Goal: Transaction & Acquisition: Download file/media

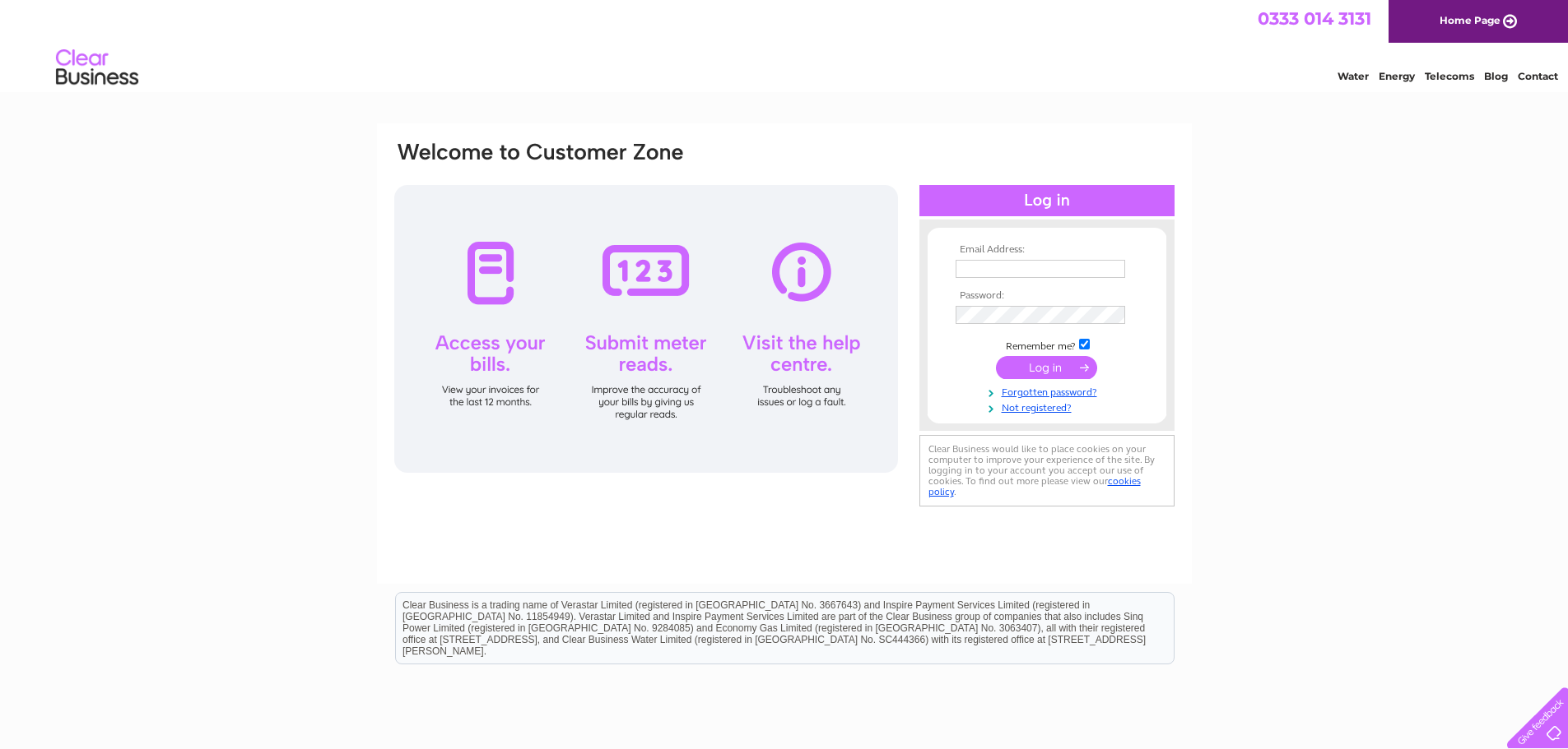
click at [1020, 268] on input "text" at bounding box center [1040, 268] width 169 height 18
type input "mail@a-v-r.co.uk"
click at [1078, 351] on td "Remember me?" at bounding box center [1046, 344] width 191 height 17
click at [1051, 370] on input "submit" at bounding box center [1046, 368] width 101 height 23
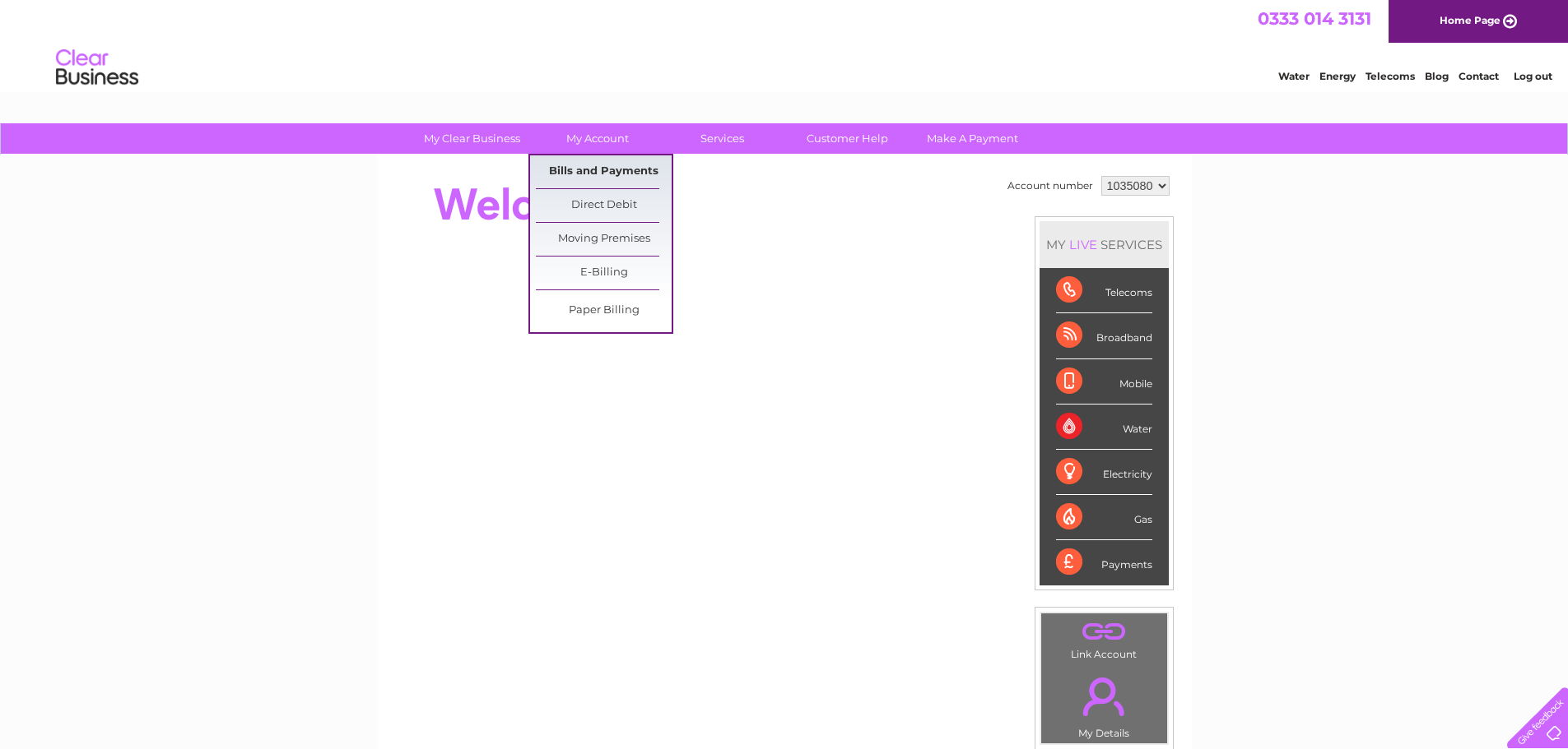
click at [576, 170] on link "Bills and Payments" at bounding box center [603, 172] width 136 height 33
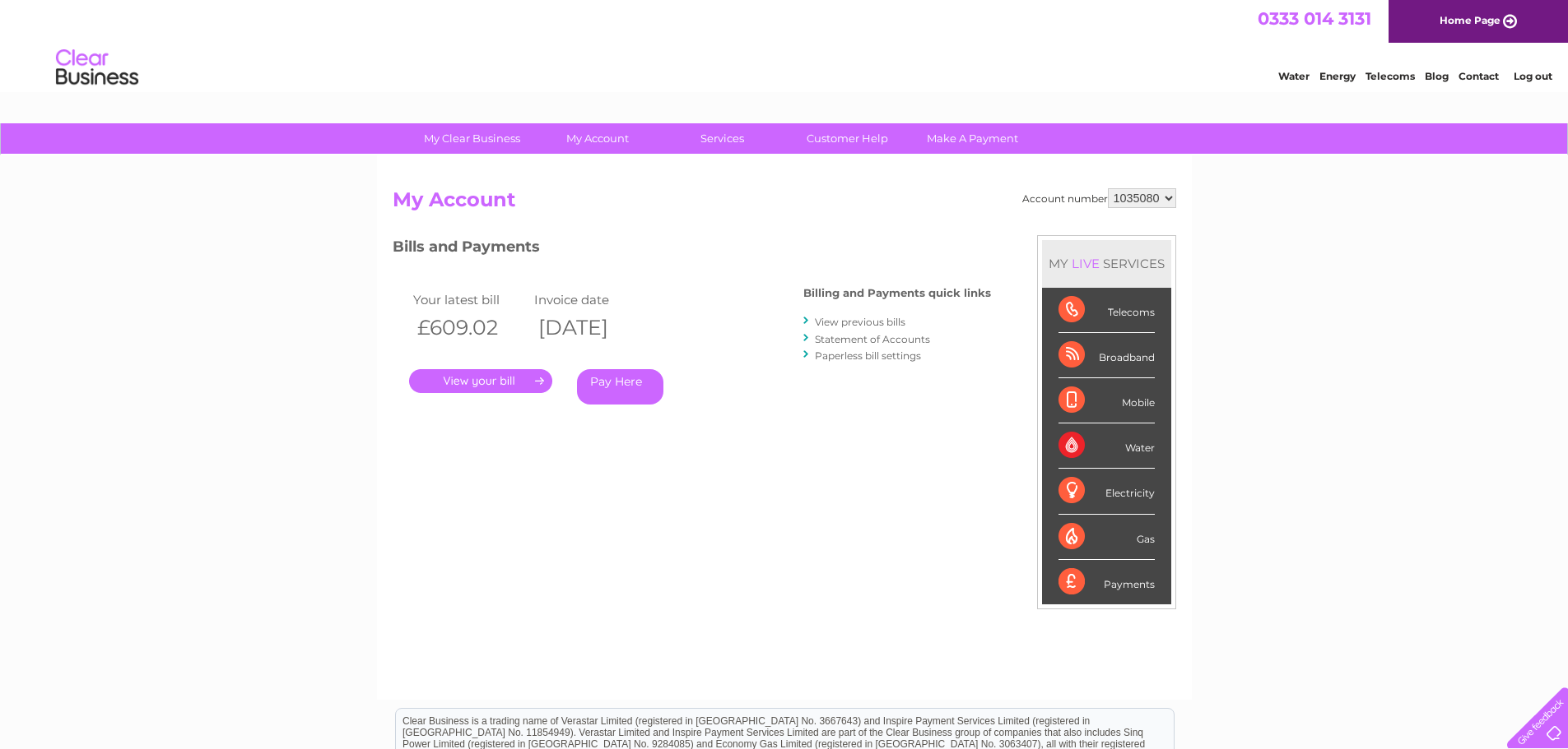
click at [848, 322] on link "View previous bills" at bounding box center [859, 322] width 91 height 13
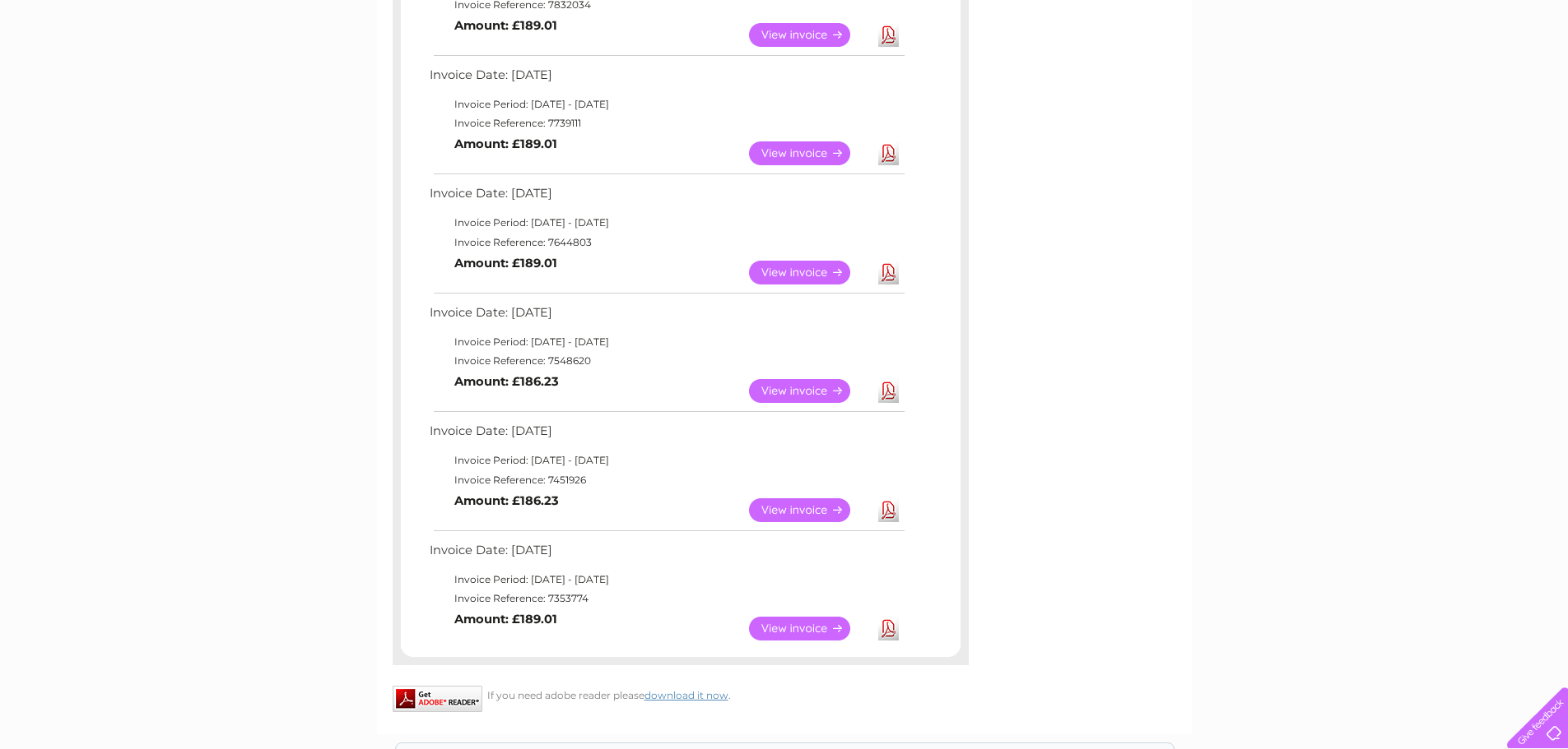
scroll to position [658, 0]
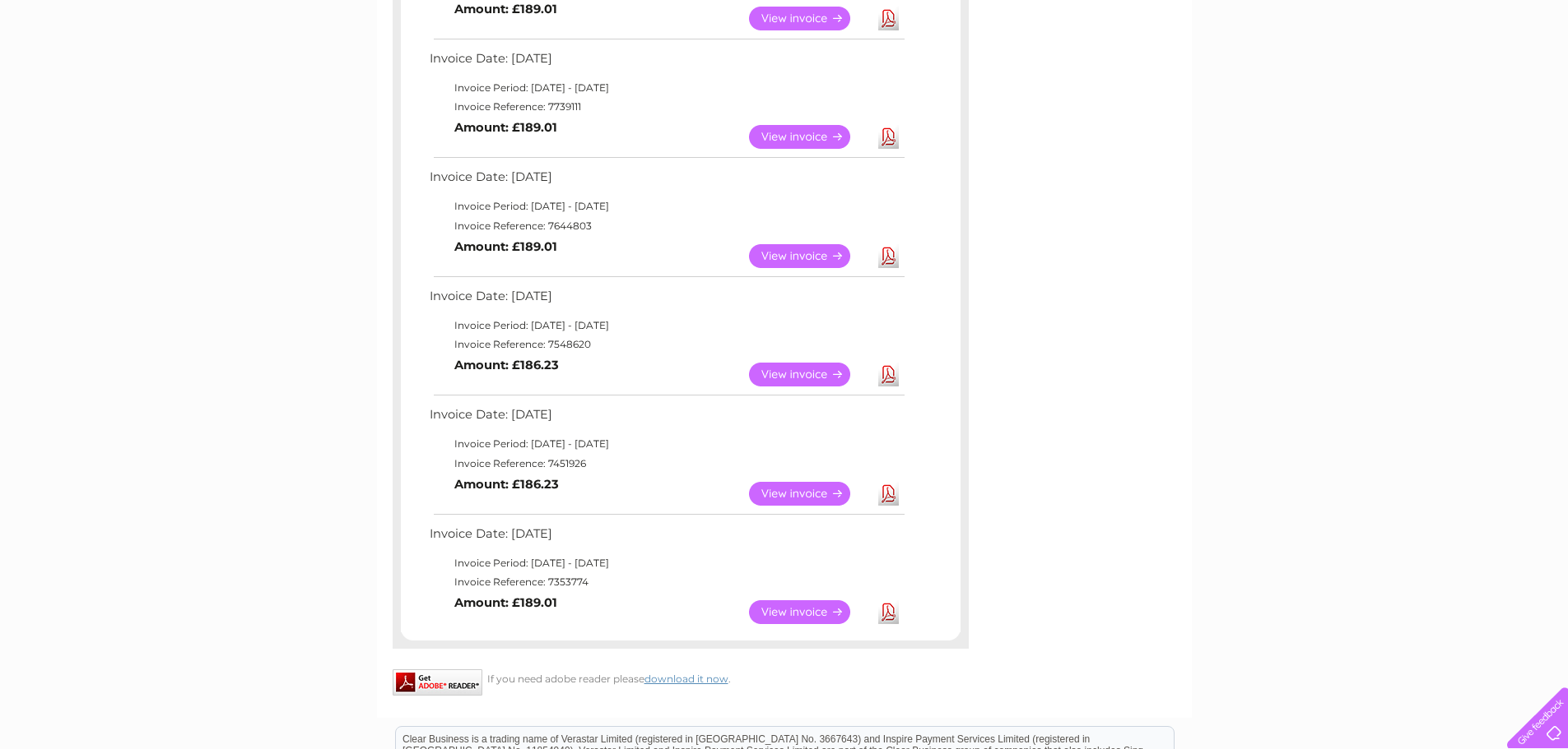
click at [889, 610] on link "Download" at bounding box center [888, 612] width 20 height 24
click at [890, 498] on link "Download" at bounding box center [888, 493] width 20 height 24
click at [884, 370] on link "Download" at bounding box center [888, 374] width 20 height 24
click at [890, 250] on link "Download" at bounding box center [888, 256] width 20 height 24
click at [889, 130] on link "Download" at bounding box center [888, 137] width 20 height 24
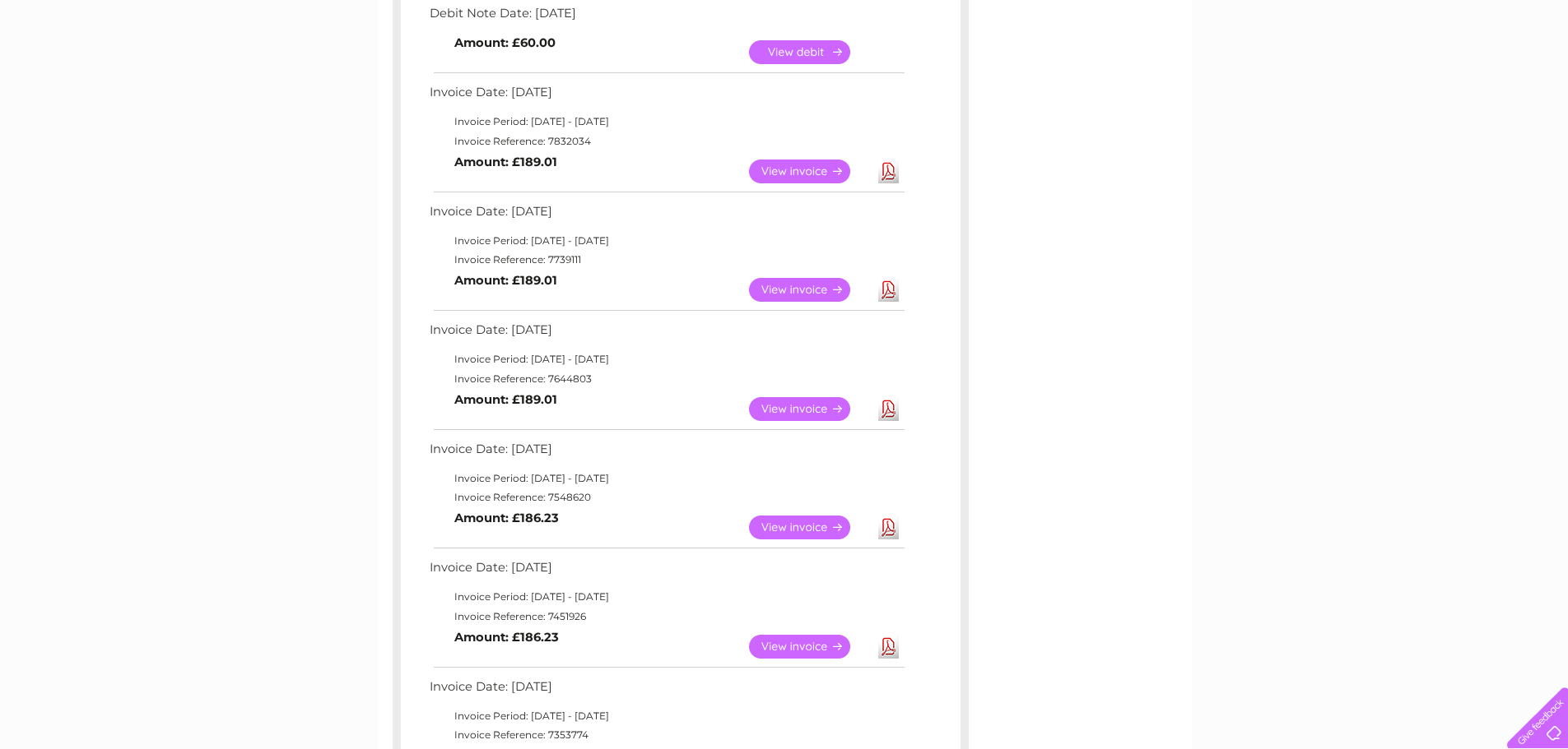
scroll to position [493, 0]
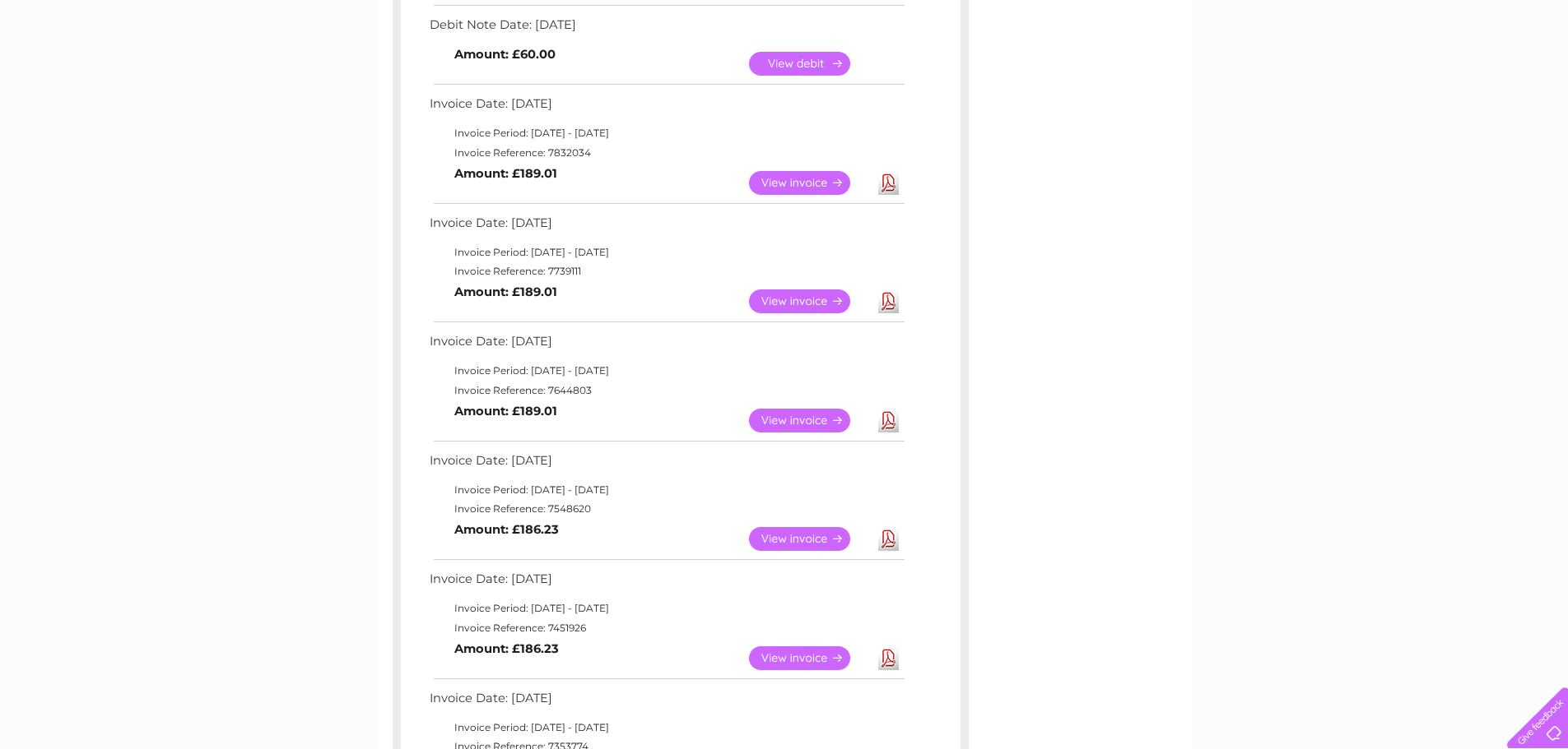
click at [888, 180] on link "Download" at bounding box center [888, 183] width 20 height 24
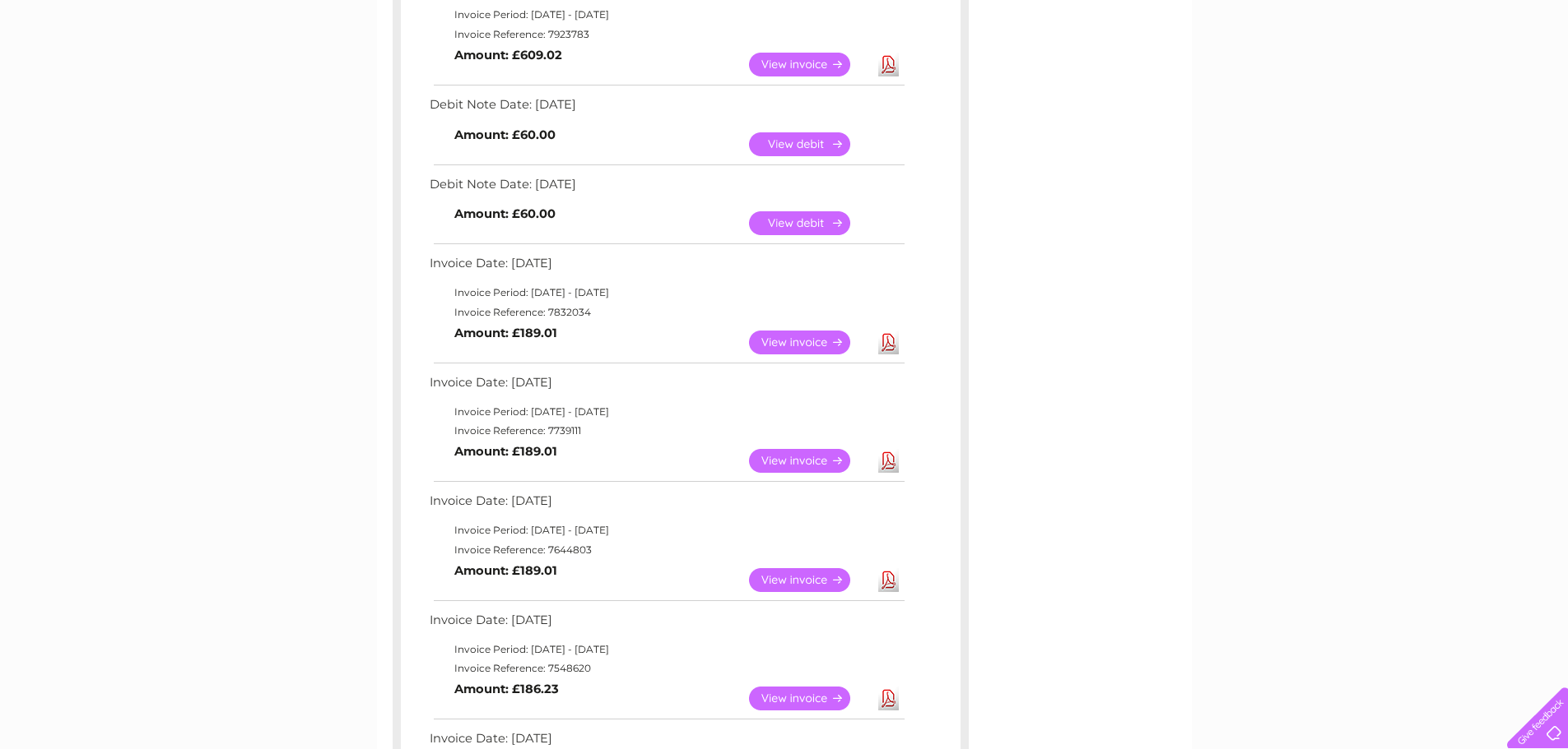
scroll to position [329, 0]
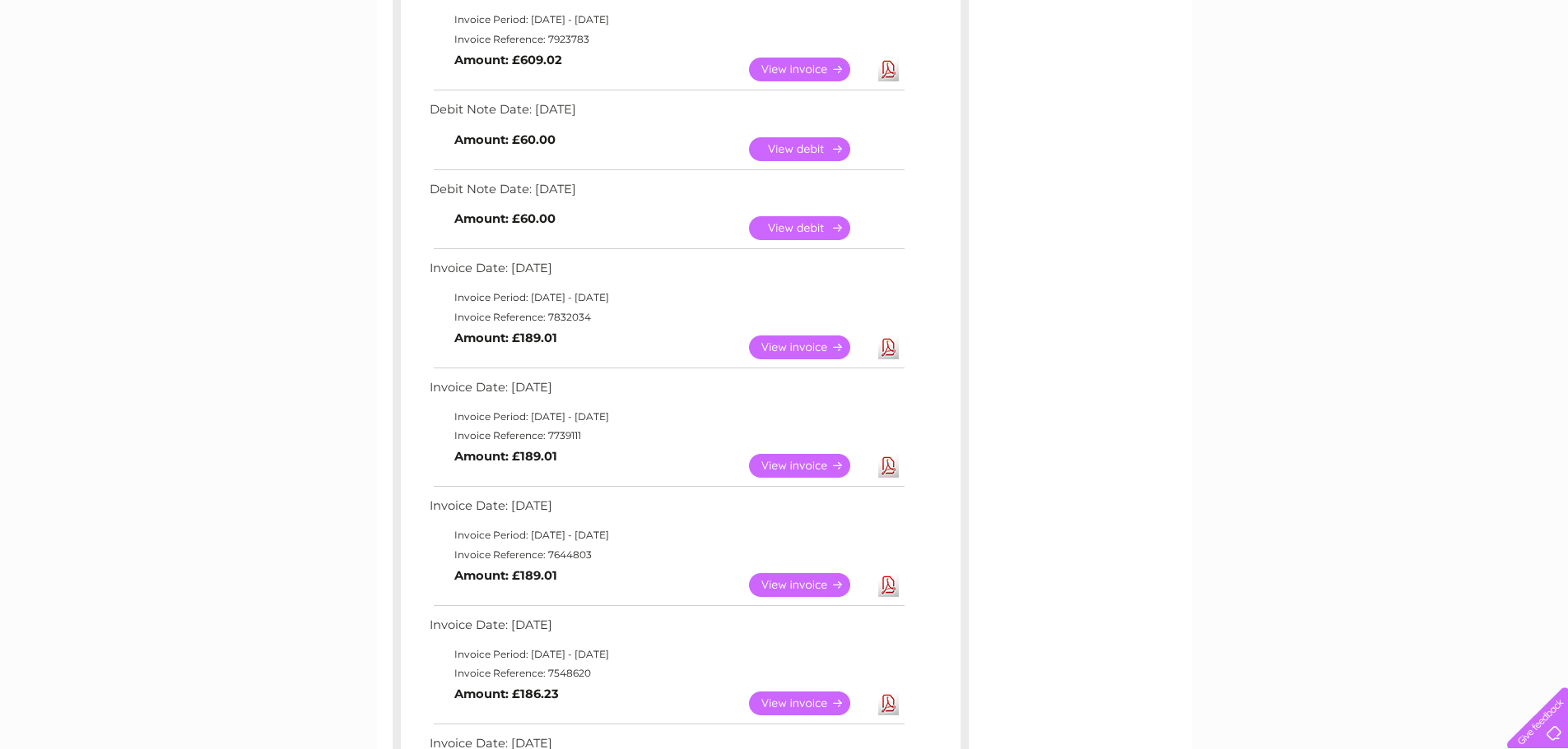
click at [893, 68] on link "Download" at bounding box center [888, 69] width 20 height 24
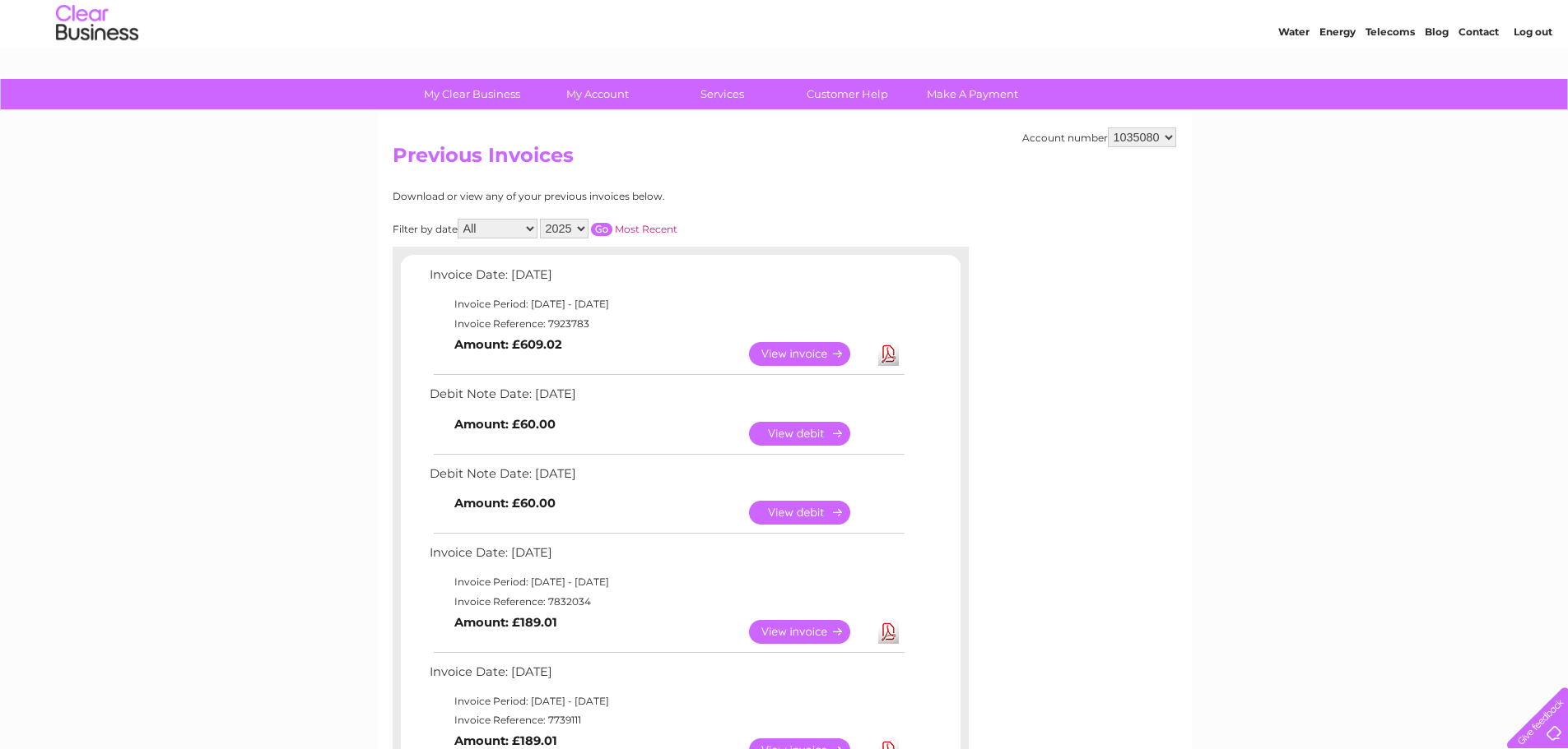
scroll to position [0, 0]
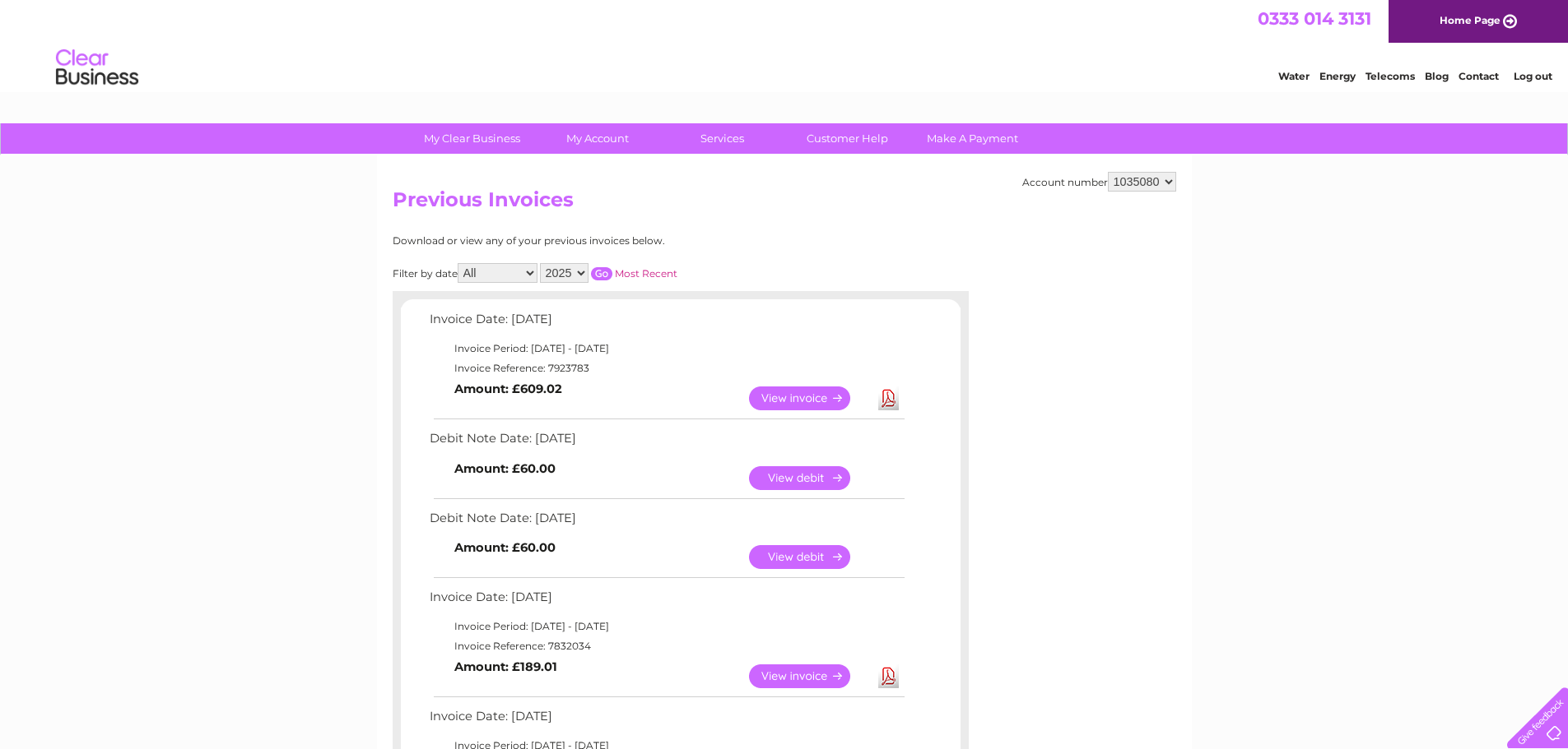
click at [583, 271] on select "2025 2024 2023 2022" at bounding box center [565, 273] width 49 height 19
select select "2024"
click at [541, 264] on select "2025 2024 2023 2022" at bounding box center [565, 273] width 49 height 19
click at [601, 270] on input "button" at bounding box center [602, 274] width 21 height 14
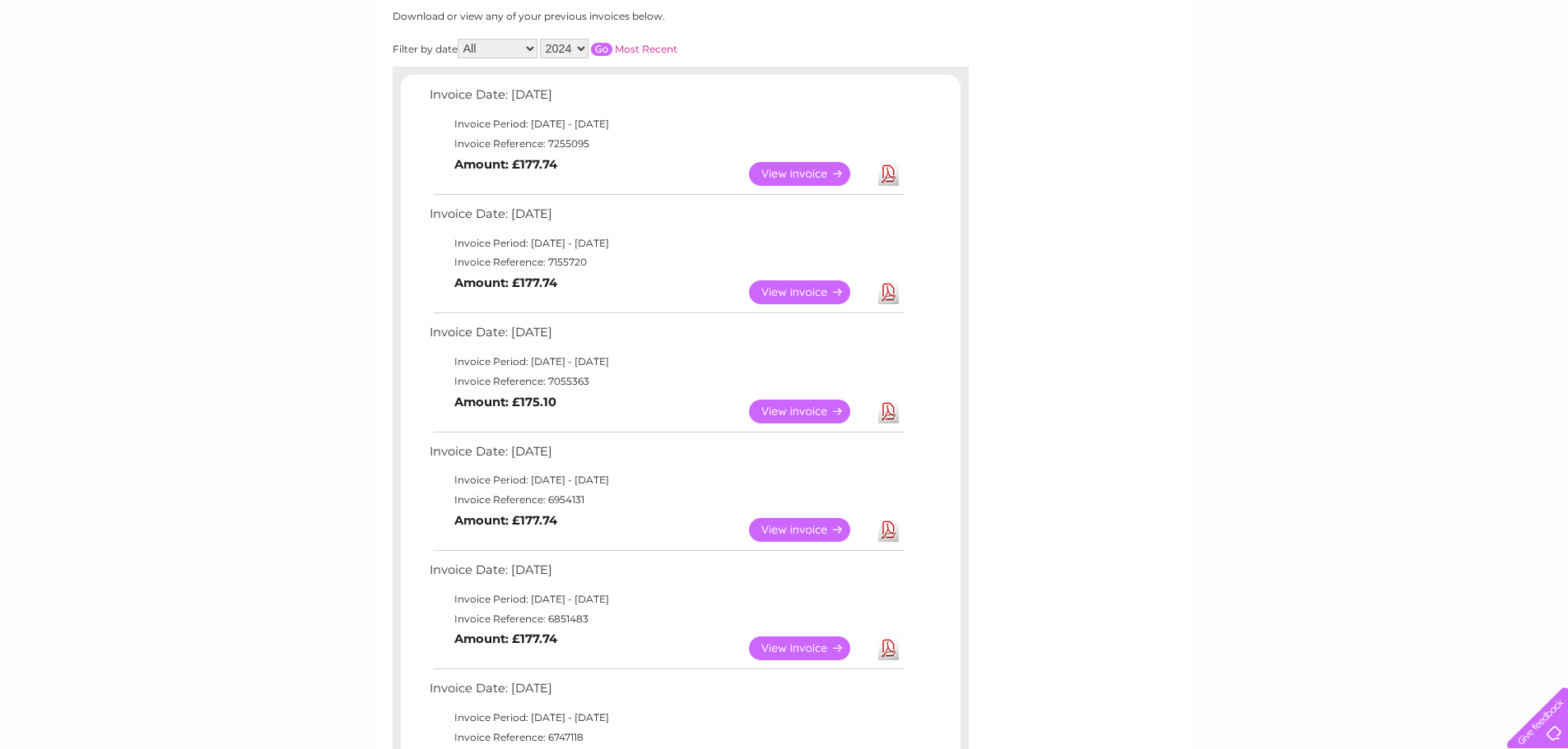
scroll to position [247, 0]
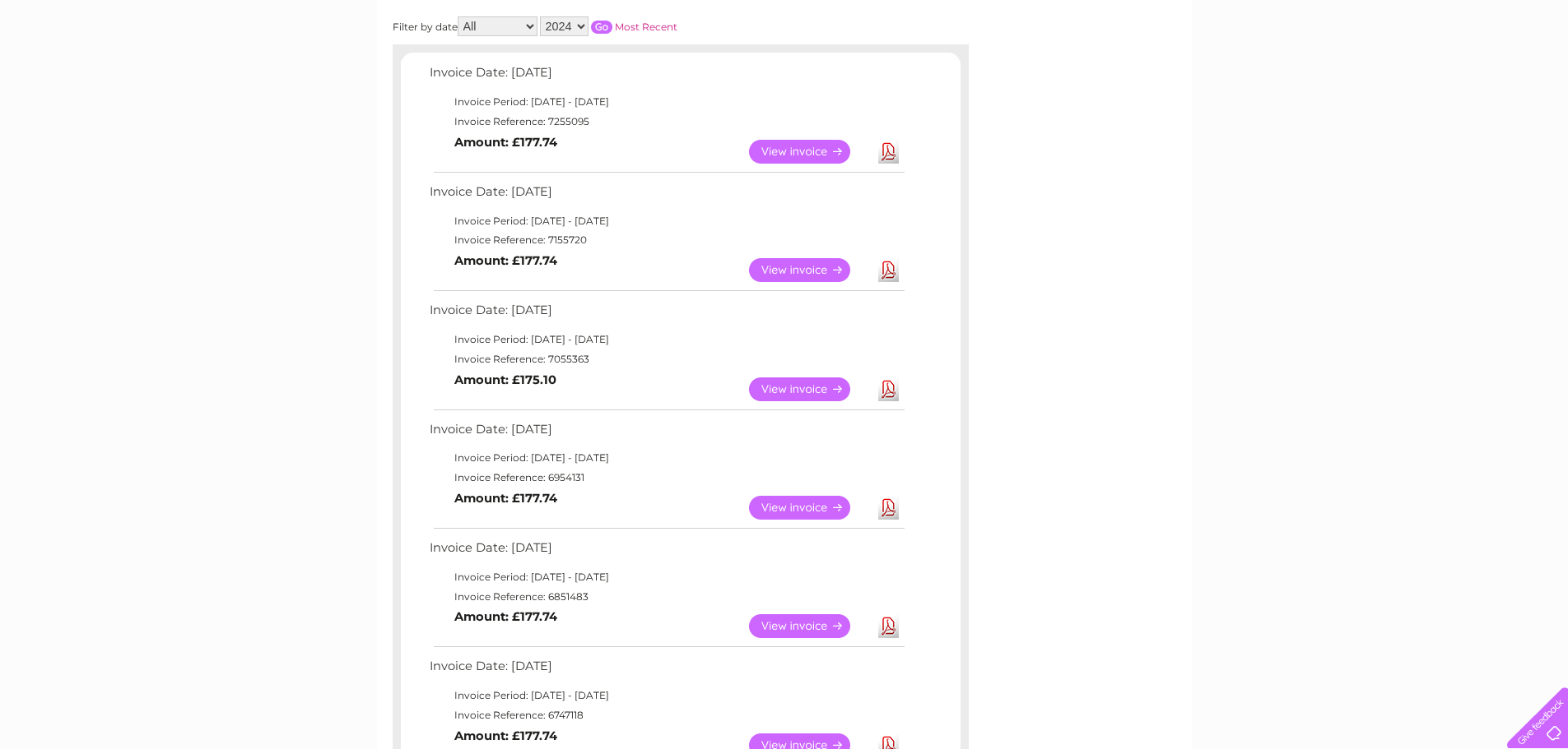
click at [890, 157] on link "Download" at bounding box center [888, 152] width 20 height 24
